Goal: Information Seeking & Learning: Learn about a topic

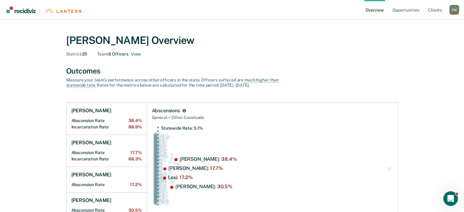
drag, startPoint x: 466, startPoint y: 63, endPoint x: 410, endPoint y: 164, distance: 116.0
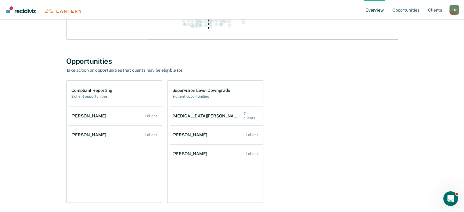
scroll to position [292, 0]
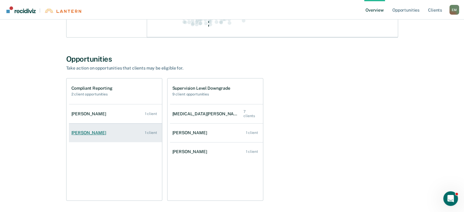
click at [87, 130] on div "[PERSON_NAME]" at bounding box center [89, 132] width 37 height 5
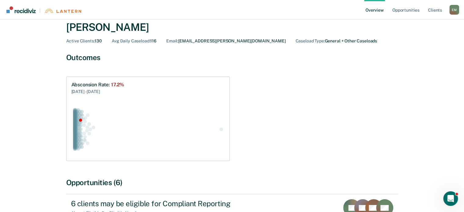
scroll to position [85, 0]
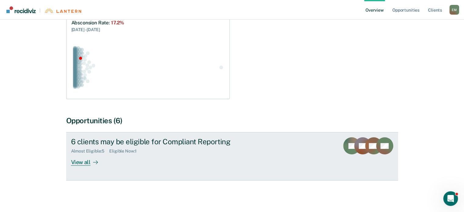
click at [84, 160] on div "View all" at bounding box center [88, 160] width 34 height 12
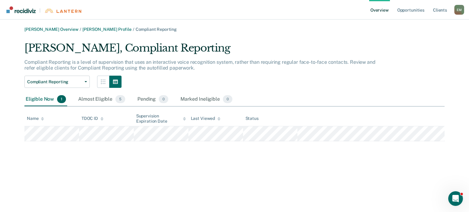
click at [288, 156] on div "Erin K. Monroe Overview / Lexi Henry Profile / Compliant Reporting Lexi Henry, …" at bounding box center [234, 110] width 454 height 166
click at [381, 153] on div "Erin K. Monroe Overview / Lexi Henry Profile / Compliant Reporting Lexi Henry, …" at bounding box center [234, 110] width 454 height 166
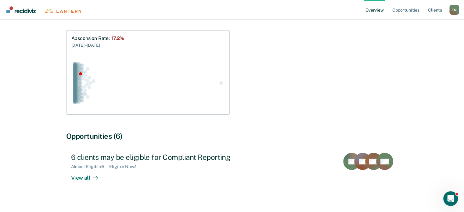
scroll to position [85, 0]
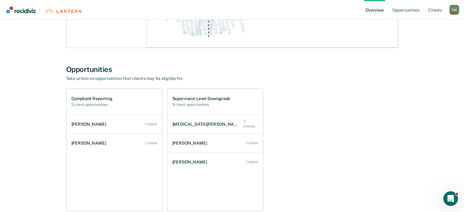
scroll to position [282, 0]
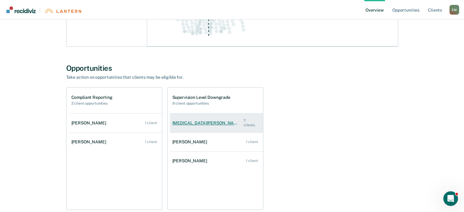
click at [195, 122] on div "[MEDICAL_DATA][PERSON_NAME]" at bounding box center [207, 122] width 71 height 5
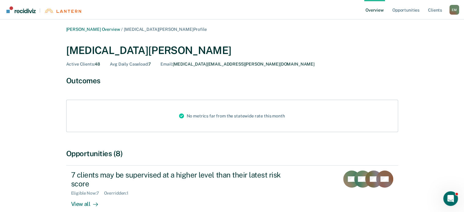
scroll to position [41, 0]
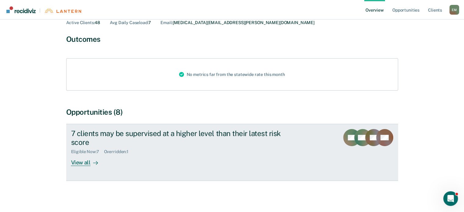
click at [82, 163] on div "View all" at bounding box center [88, 160] width 34 height 12
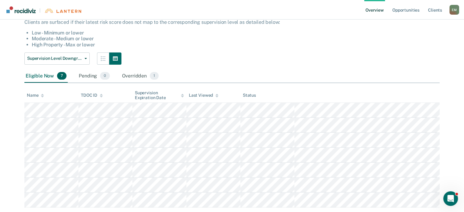
scroll to position [71, 0]
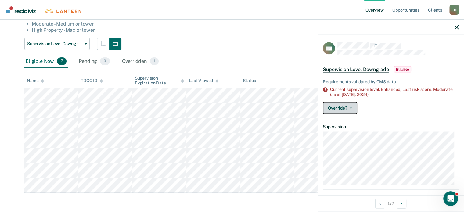
click at [342, 107] on button "Override?" at bounding box center [340, 108] width 34 height 12
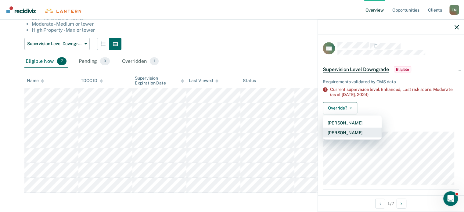
click at [347, 133] on button "Mark Overridden" at bounding box center [352, 133] width 59 height 10
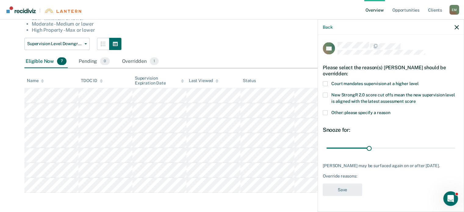
click at [326, 80] on div "Please select the reason(s) Angela Cody should be overridden:" at bounding box center [391, 70] width 136 height 21
click at [325, 81] on span at bounding box center [325, 83] width 5 height 5
click at [419, 81] on input "Court mandates supervision at a higher level" at bounding box center [419, 81] width 0 height 0
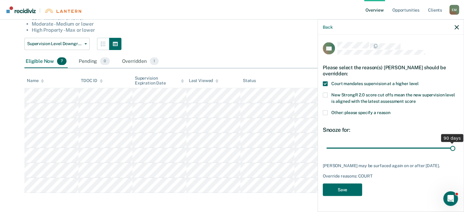
drag, startPoint x: 368, startPoint y: 146, endPoint x: 468, endPoint y: 147, distance: 100.1
type input "90"
click at [455, 147] on input "range" at bounding box center [390, 148] width 129 height 11
click at [352, 189] on button "Save" at bounding box center [342, 189] width 39 height 13
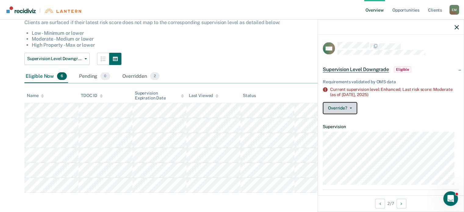
click at [345, 103] on button "Override?" at bounding box center [340, 108] width 34 height 12
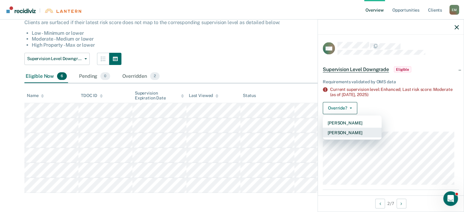
click at [347, 132] on button "Mark Overridden" at bounding box center [352, 133] width 59 height 10
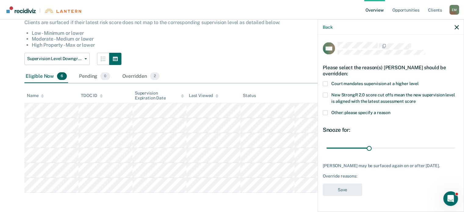
click at [325, 83] on span at bounding box center [325, 83] width 5 height 5
click at [419, 81] on input "Court mandates supervision at a higher level" at bounding box center [419, 81] width 0 height 0
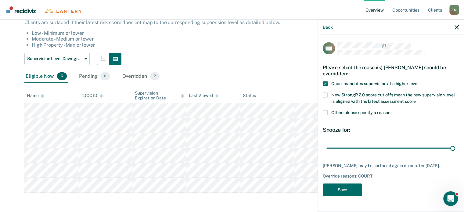
drag, startPoint x: 366, startPoint y: 149, endPoint x: 466, endPoint y: 142, distance: 100.6
type input "90"
click at [455, 143] on input "range" at bounding box center [390, 148] width 129 height 11
click at [348, 196] on button "Save" at bounding box center [342, 189] width 39 height 13
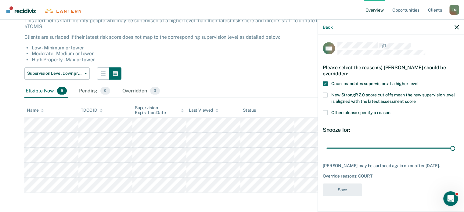
scroll to position [41, 0]
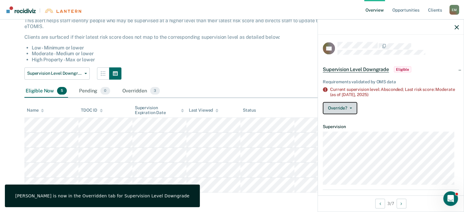
click at [344, 108] on button "Override?" at bounding box center [340, 108] width 34 height 12
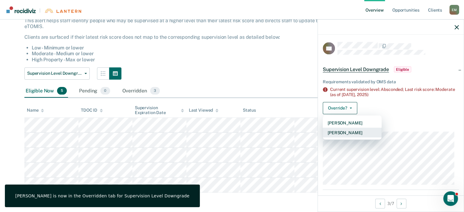
click at [345, 134] on button "Mark Overridden" at bounding box center [352, 133] width 59 height 10
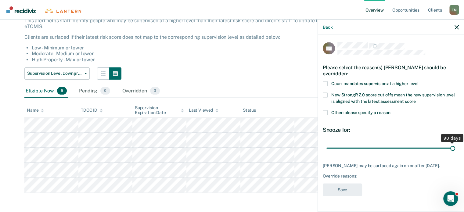
drag, startPoint x: 369, startPoint y: 149, endPoint x: 468, endPoint y: 141, distance: 100.1
type input "90"
click at [455, 143] on input "range" at bounding box center [390, 148] width 129 height 11
click at [325, 83] on span at bounding box center [325, 83] width 5 height 5
click at [419, 81] on input "Court mandates supervision at a higher level" at bounding box center [419, 81] width 0 height 0
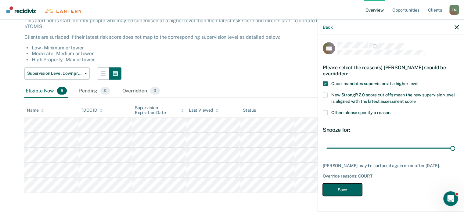
click at [350, 191] on button "Save" at bounding box center [342, 189] width 39 height 13
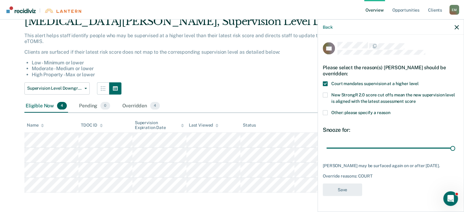
scroll to position [26, 0]
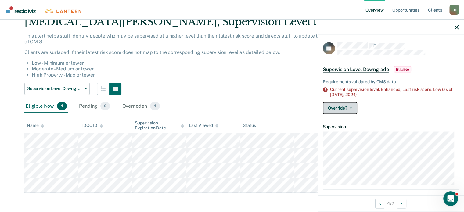
click at [350, 109] on button "Override?" at bounding box center [340, 108] width 34 height 12
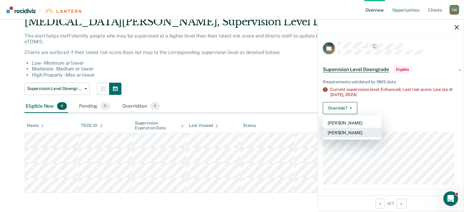
click at [348, 132] on button "Mark Overridden" at bounding box center [352, 133] width 59 height 10
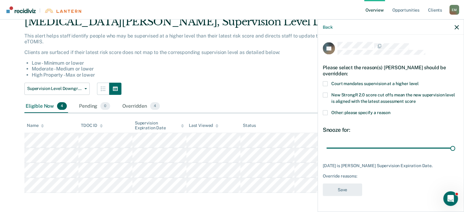
drag, startPoint x: 379, startPoint y: 148, endPoint x: 468, endPoint y: 151, distance: 89.4
type input "73"
click at [455, 151] on input "range" at bounding box center [390, 148] width 129 height 11
click at [324, 84] on span at bounding box center [325, 83] width 5 height 5
click at [419, 81] on input "Court mandates supervision at a higher level" at bounding box center [419, 81] width 0 height 0
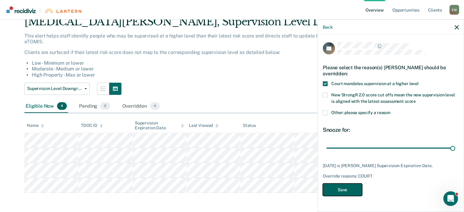
click at [347, 188] on button "Save" at bounding box center [342, 189] width 39 height 13
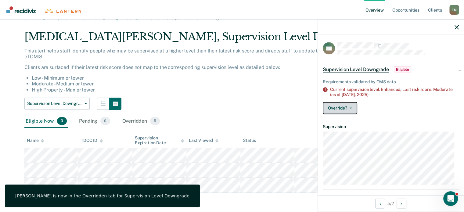
click at [348, 111] on button "Override?" at bounding box center [340, 108] width 34 height 12
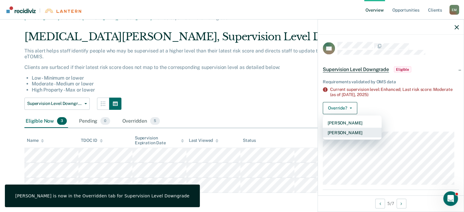
click at [347, 132] on button "Mark Overridden" at bounding box center [352, 133] width 59 height 10
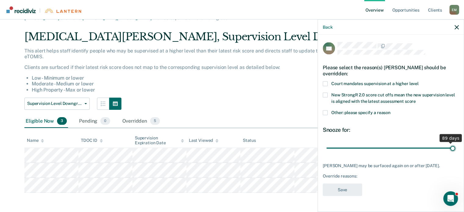
drag, startPoint x: 367, startPoint y: 147, endPoint x: 461, endPoint y: 144, distance: 93.7
type input "90"
click at [455, 144] on input "range" at bounding box center [390, 148] width 129 height 11
click at [326, 84] on span at bounding box center [325, 83] width 5 height 5
click at [419, 81] on input "Court mandates supervision at a higher level" at bounding box center [419, 81] width 0 height 0
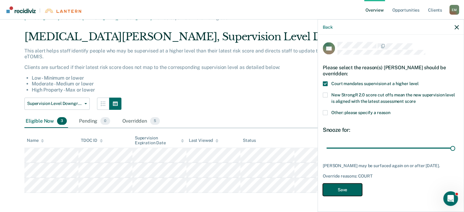
click at [341, 195] on button "Save" at bounding box center [342, 189] width 39 height 13
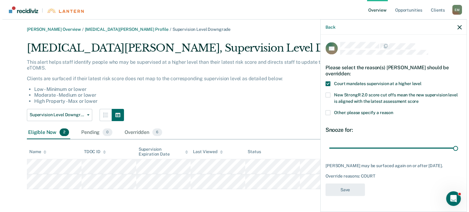
scroll to position [0, 0]
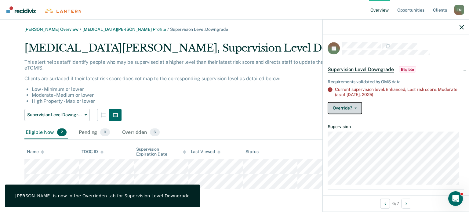
click at [352, 109] on button "Override?" at bounding box center [344, 108] width 34 height 12
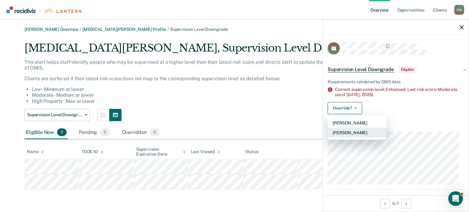
click at [351, 133] on button "Mark Overridden" at bounding box center [356, 133] width 59 height 10
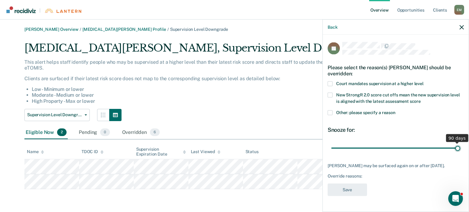
drag, startPoint x: 372, startPoint y: 148, endPoint x: 468, endPoint y: 140, distance: 96.7
type input "90"
click at [460, 143] on input "range" at bounding box center [395, 148] width 129 height 11
click at [329, 82] on span at bounding box center [329, 83] width 5 height 5
click at [423, 81] on input "Court mandates supervision at a higher level" at bounding box center [423, 81] width 0 height 0
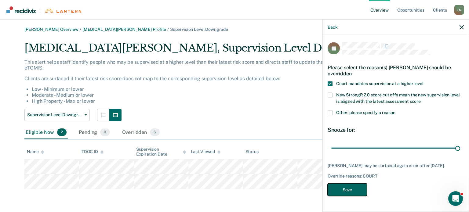
click at [351, 196] on button "Save" at bounding box center [346, 189] width 39 height 13
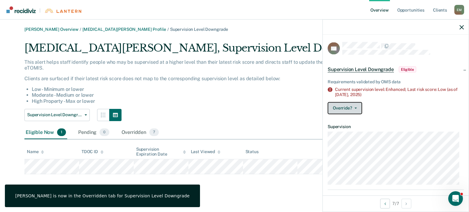
click at [347, 110] on button "Override?" at bounding box center [344, 108] width 34 height 12
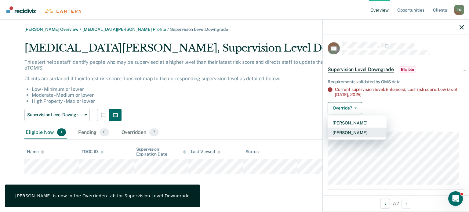
click at [354, 131] on button "Mark Overridden" at bounding box center [356, 133] width 59 height 10
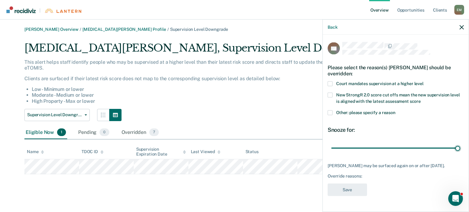
drag, startPoint x: 372, startPoint y: 147, endPoint x: 468, endPoint y: 135, distance: 97.1
type input "90"
click at [460, 143] on input "range" at bounding box center [395, 148] width 129 height 11
click at [329, 81] on span at bounding box center [329, 83] width 5 height 5
click at [423, 81] on input "Court mandates supervision at a higher level" at bounding box center [423, 81] width 0 height 0
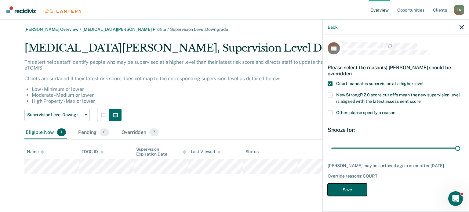
click at [346, 191] on button "Save" at bounding box center [346, 189] width 39 height 13
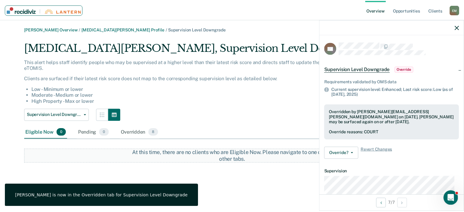
scroll to position [41, 0]
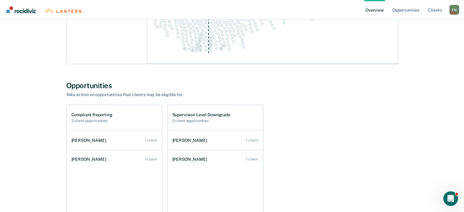
scroll to position [306, 0]
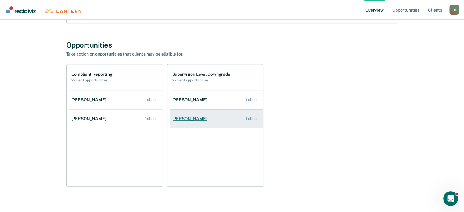
click at [192, 118] on div "[PERSON_NAME]" at bounding box center [190, 118] width 37 height 5
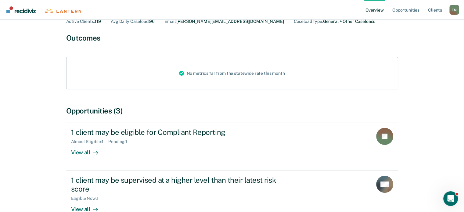
scroll to position [69, 0]
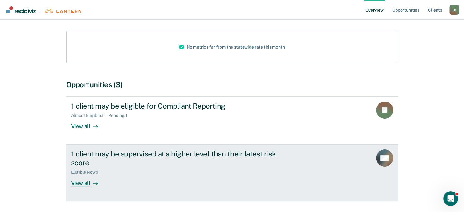
click at [84, 179] on div "View all" at bounding box center [88, 181] width 34 height 12
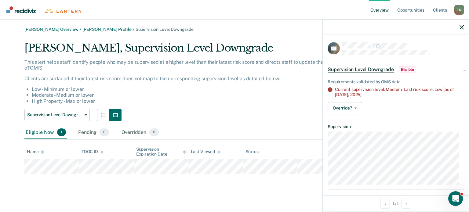
click at [366, 68] on span "Supervision Level Downgrade" at bounding box center [360, 70] width 66 height 6
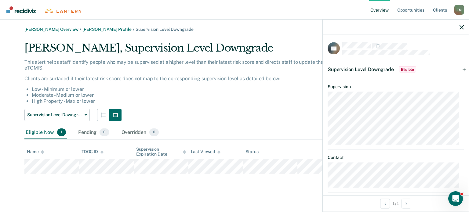
click at [406, 69] on span "Eligible" at bounding box center [406, 70] width 17 height 6
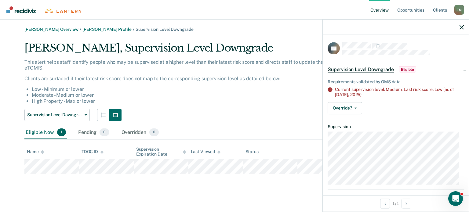
click at [375, 68] on span "Supervision Level Downgrade" at bounding box center [360, 70] width 66 height 6
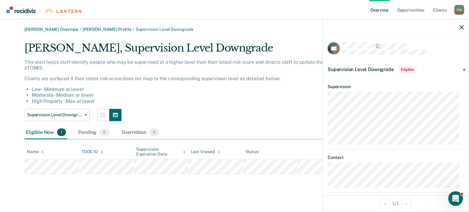
click at [404, 67] on span "Eligible" at bounding box center [406, 70] width 17 height 6
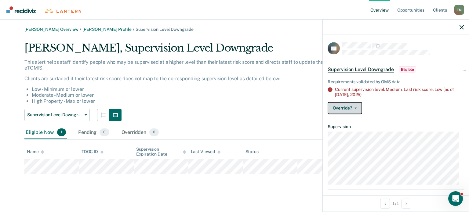
click at [353, 110] on button "Override?" at bounding box center [344, 108] width 34 height 12
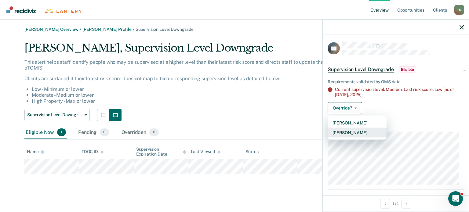
click at [351, 133] on button "Mark Overridden" at bounding box center [356, 133] width 59 height 10
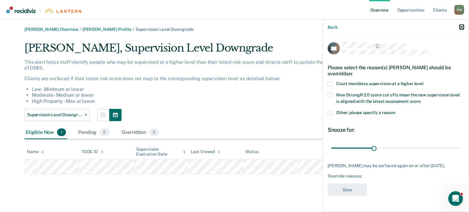
click at [462, 27] on icon "button" at bounding box center [461, 27] width 4 height 4
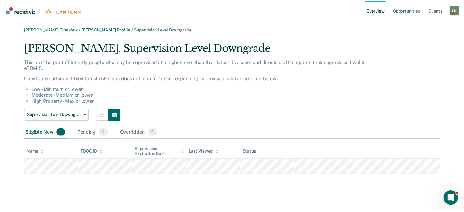
scroll to position [69, 0]
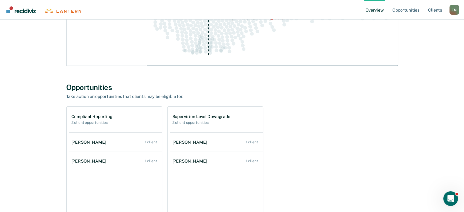
scroll to position [271, 0]
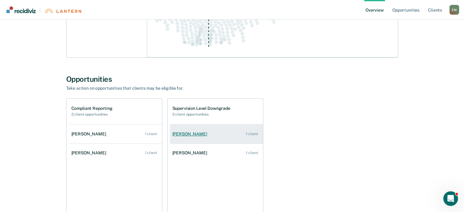
click at [198, 129] on link "Naomi Marcantel 1 client" at bounding box center [216, 133] width 93 height 17
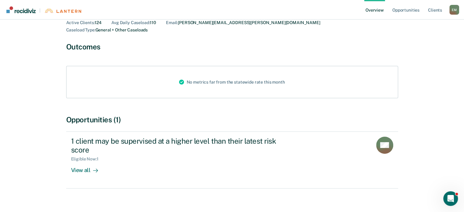
scroll to position [41, 0]
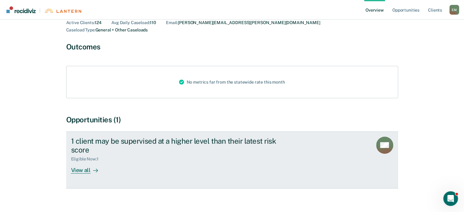
click at [79, 163] on div "View all" at bounding box center [88, 168] width 34 height 12
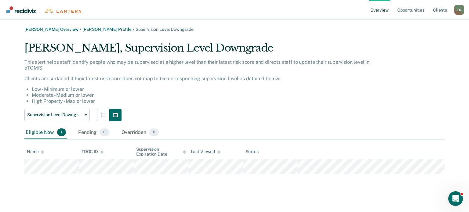
click at [373, 113] on div "Supervision Level Downgrade Supervision Level Downgrade" at bounding box center [199, 115] width 351 height 12
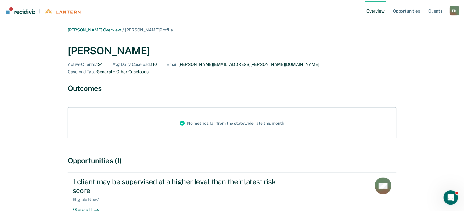
scroll to position [41, 0]
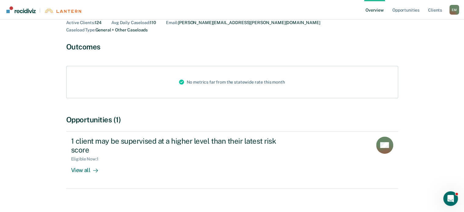
scroll to position [271, 0]
